Goal: Find specific page/section: Find specific page/section

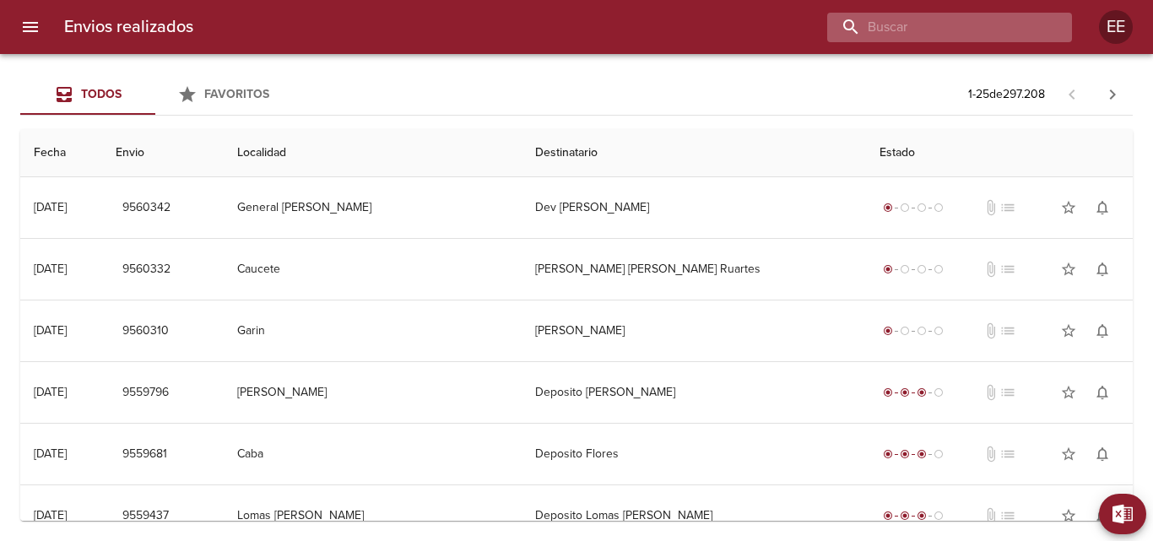
click at [943, 28] on input "buscar" at bounding box center [935, 28] width 216 height 30
paste input "TA4828"
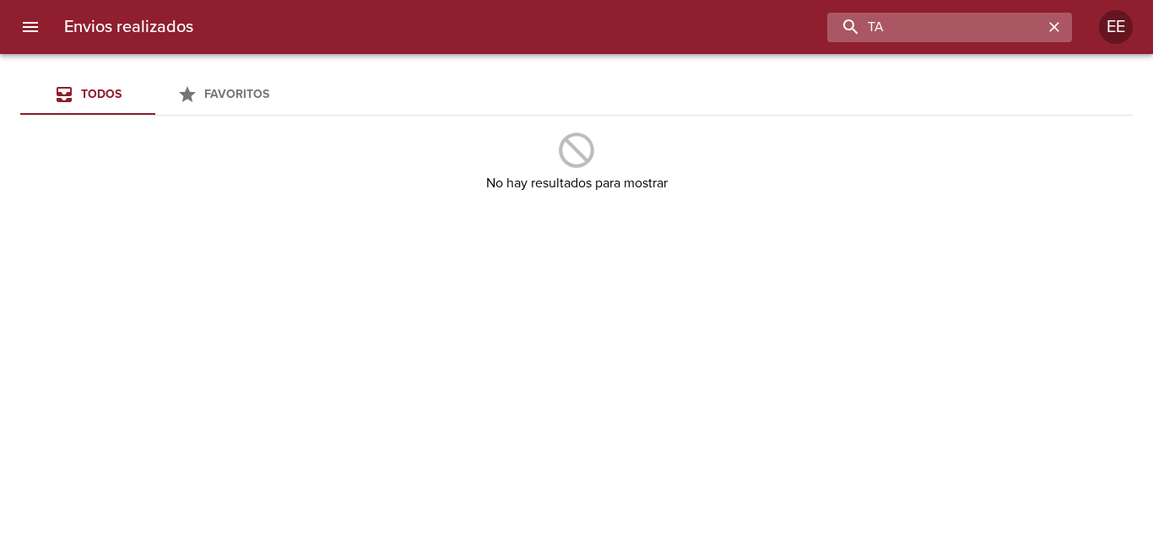
type input "T"
paste input "[PERSON_NAME]"
type input "[PERSON_NAME]"
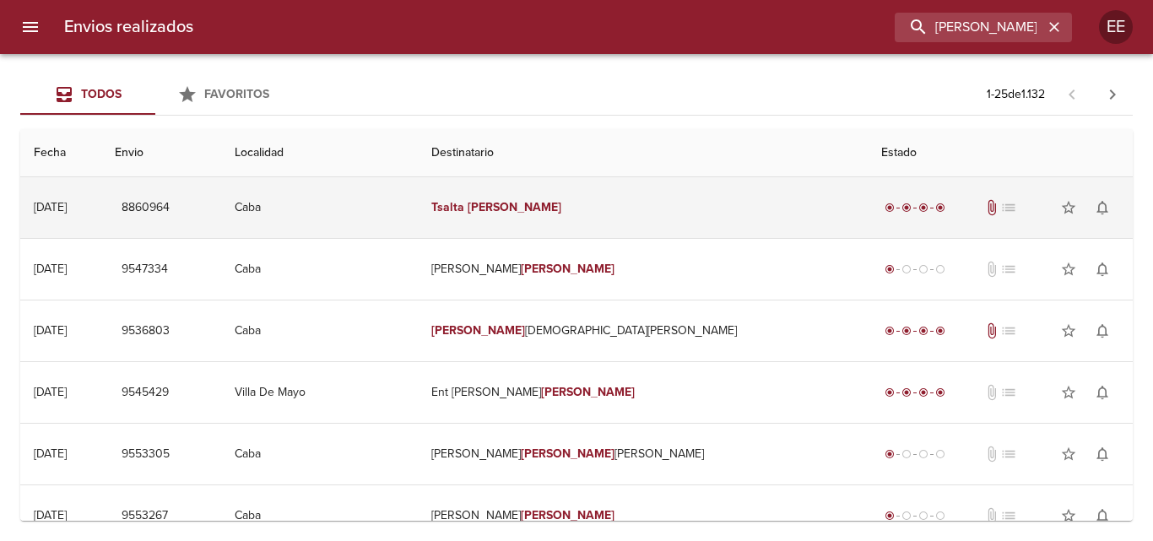
click at [983, 208] on span "attach_file" at bounding box center [991, 207] width 17 height 17
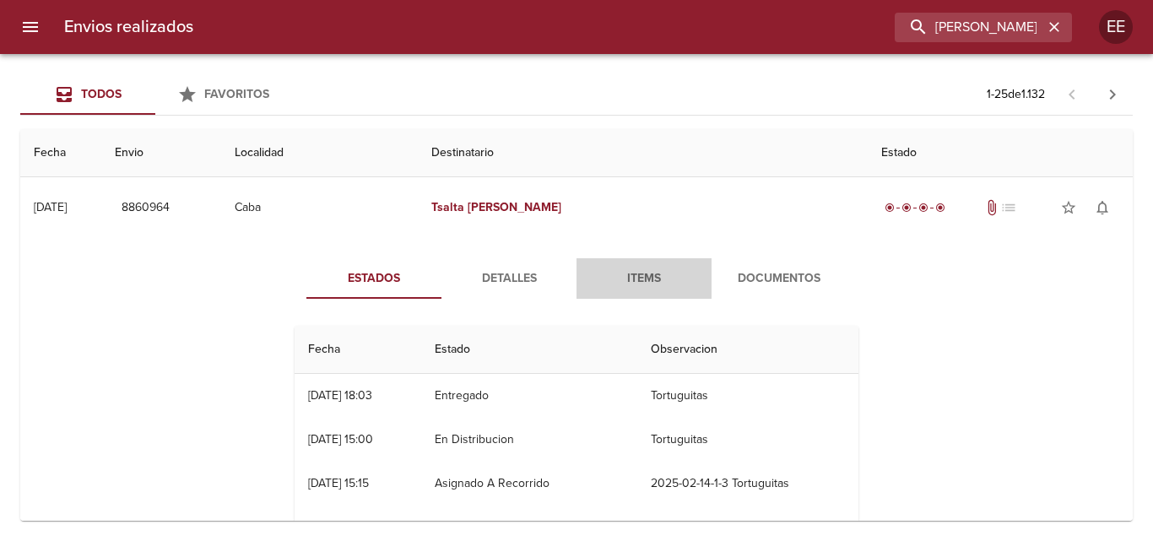
click at [645, 276] on span "Items" at bounding box center [644, 278] width 115 height 21
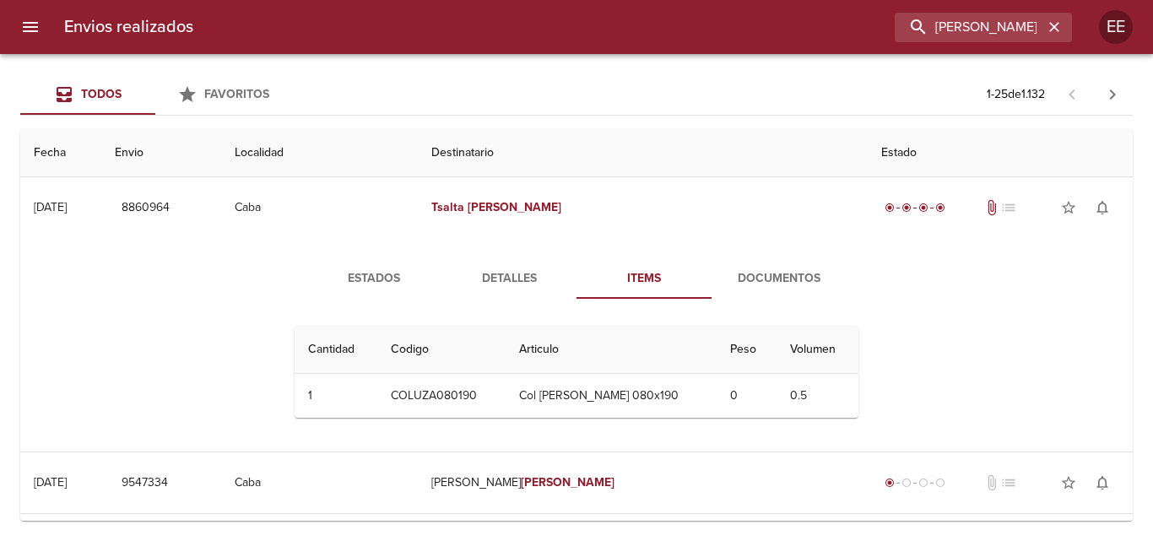
click at [755, 275] on span "Documentos" at bounding box center [779, 278] width 115 height 21
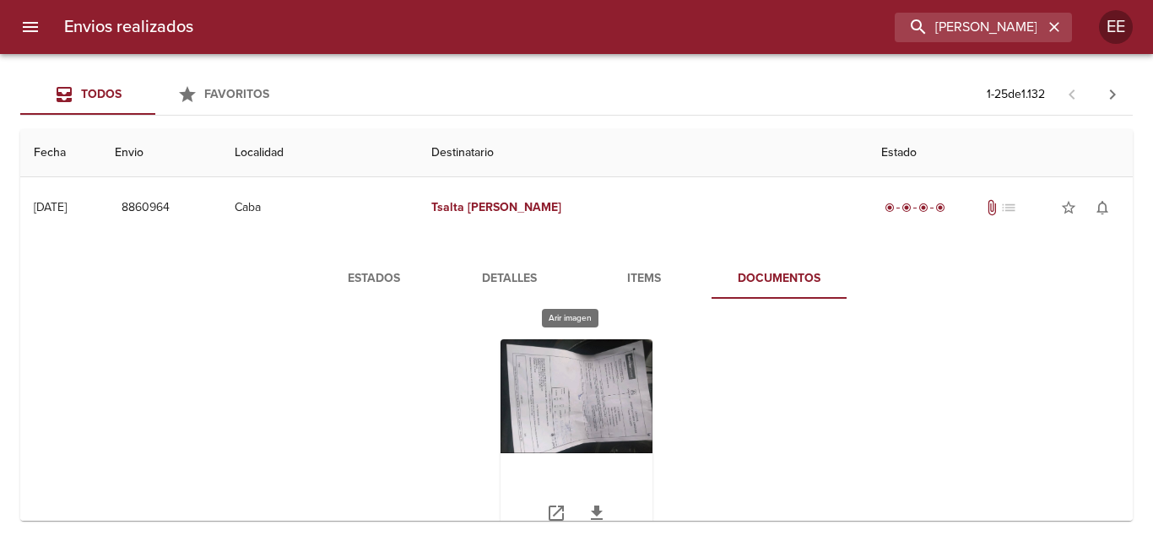
click at [590, 411] on div "Tabla de envíos del cliente" at bounding box center [577, 444] width 152 height 211
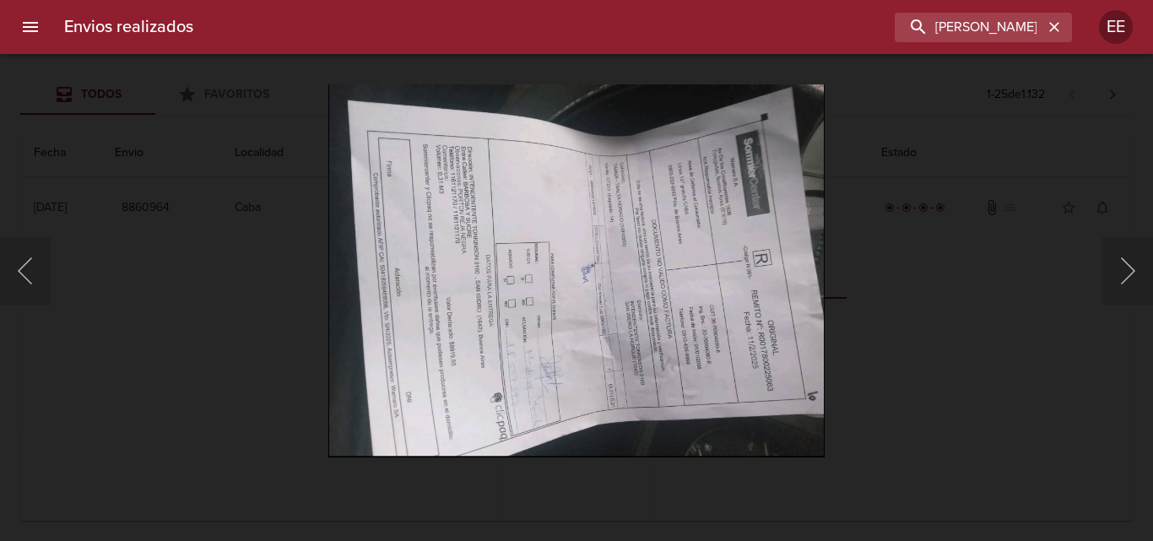
click at [769, 296] on img "Lightbox" at bounding box center [576, 270] width 496 height 372
click at [616, 302] on img "Lightbox" at bounding box center [576, 270] width 496 height 372
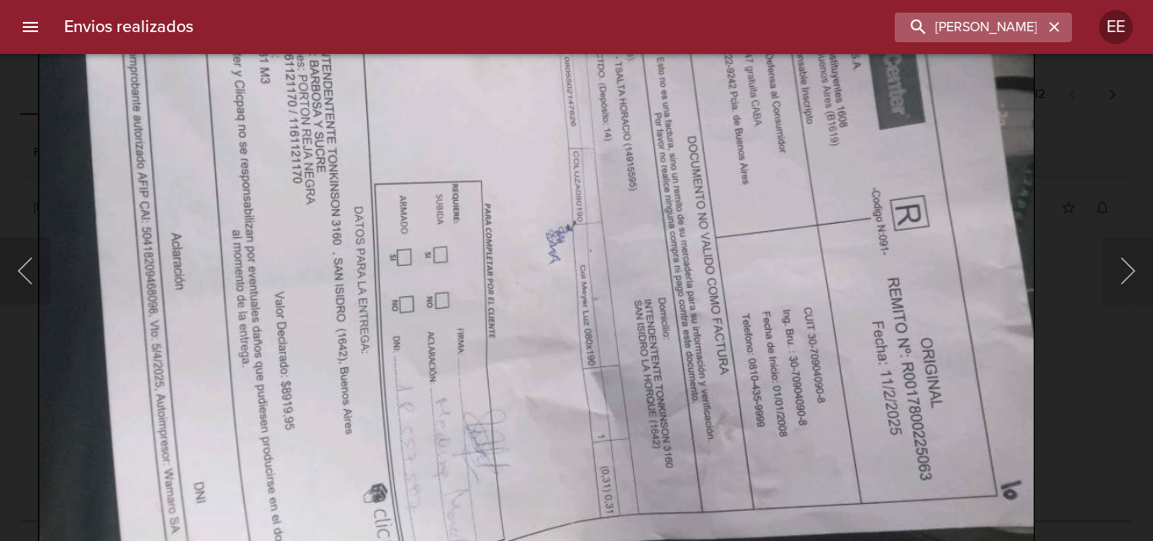
click at [1058, 28] on icon "button" at bounding box center [1054, 27] width 17 height 17
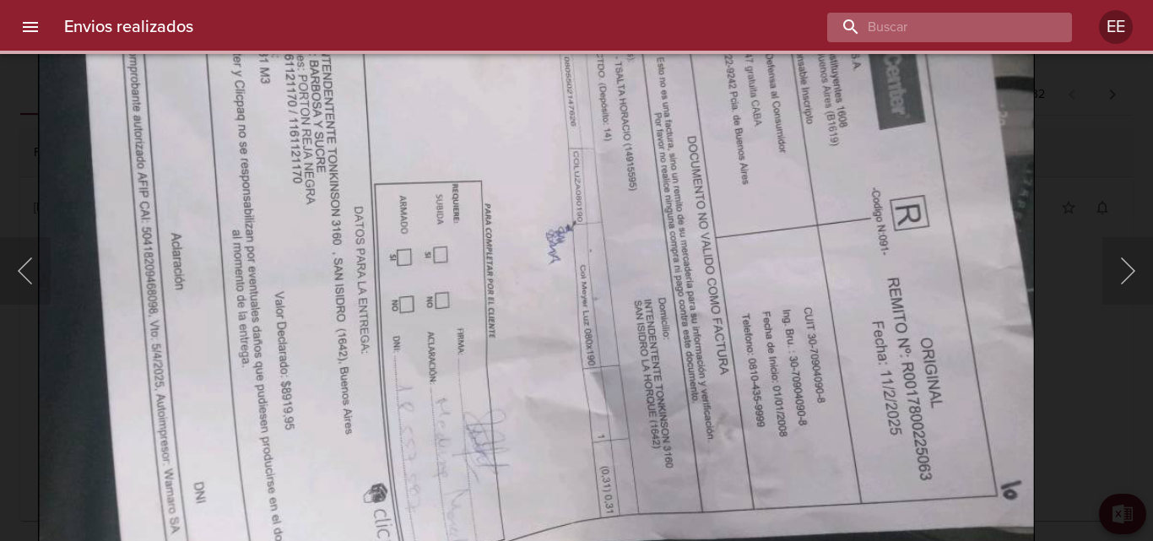
click at [1016, 28] on input "buscar" at bounding box center [935, 28] width 216 height 30
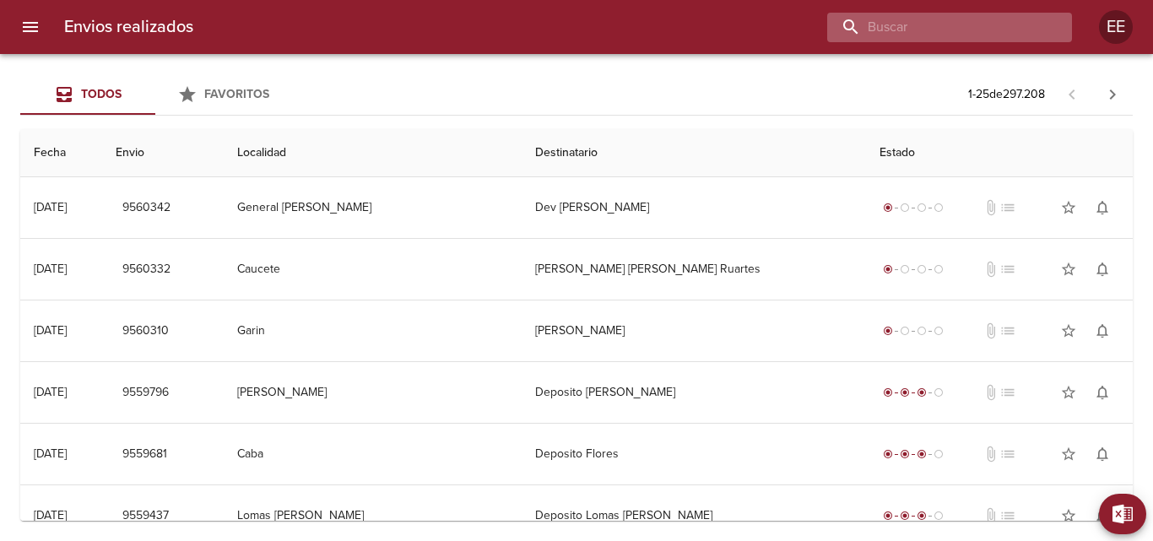
paste input "[PERSON_NAME]"
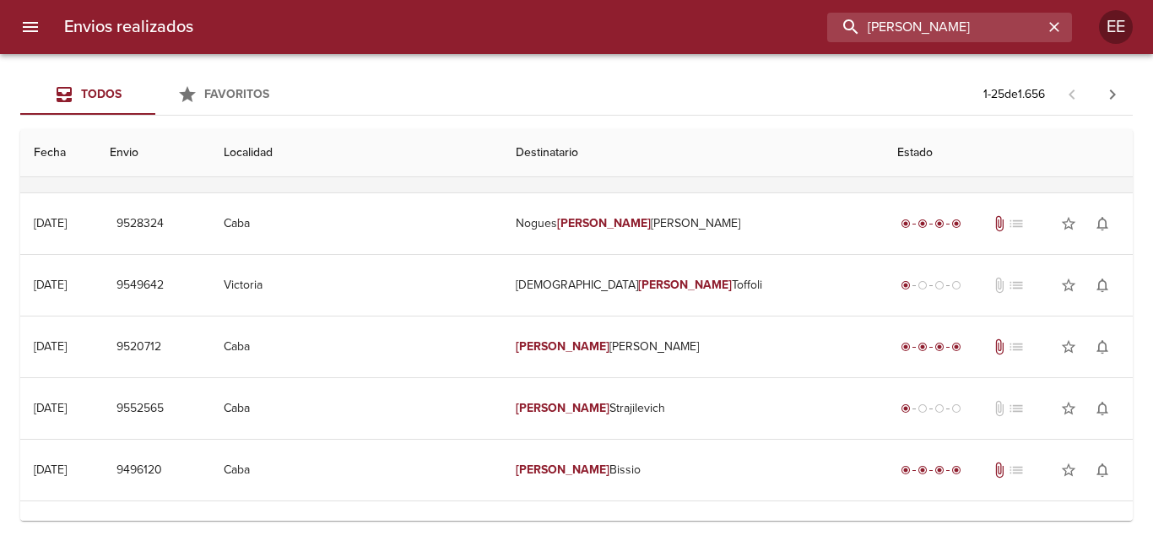
scroll to position [338, 0]
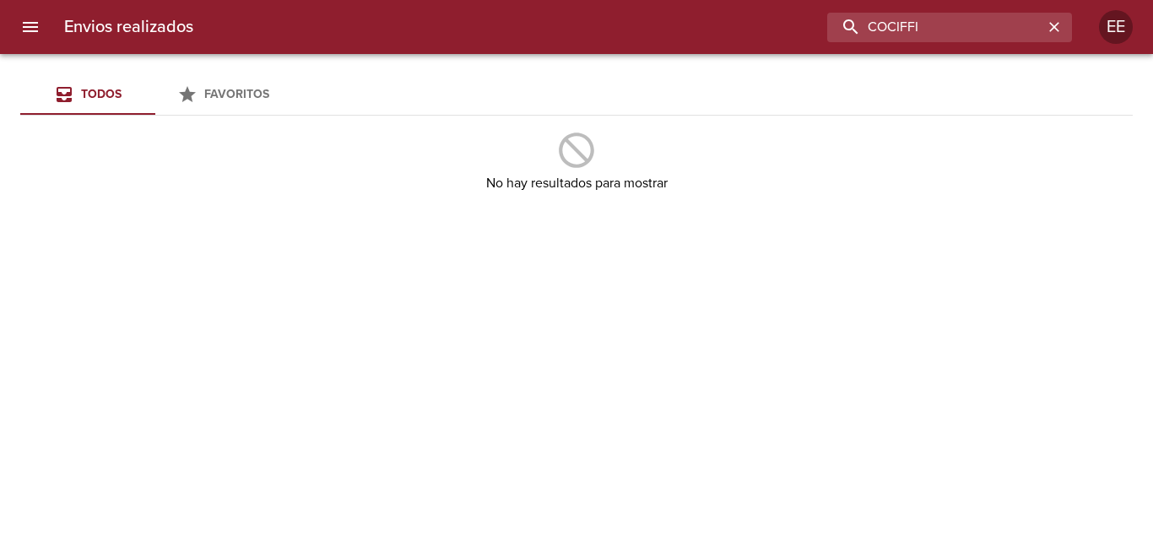
drag, startPoint x: 939, startPoint y: 22, endPoint x: 822, endPoint y: 21, distance: 117.3
click at [822, 21] on div "COCIFFI" at bounding box center [639, 28] width 865 height 30
type input "[PERSON_NAME] [PERSON_NAME] BP"
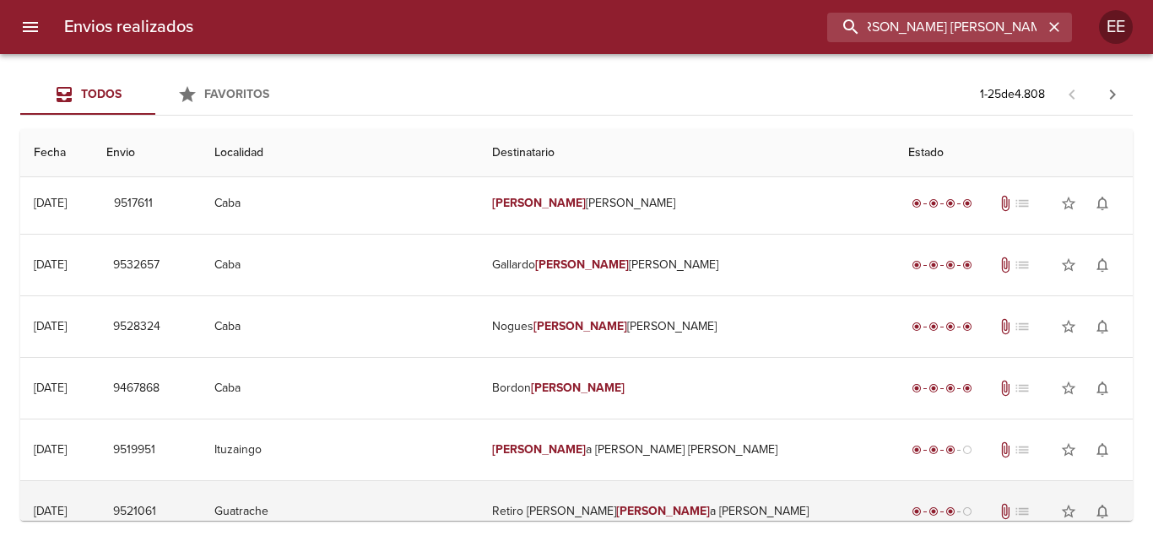
scroll to position [1013, 0]
